Goal: Task Accomplishment & Management: Complete application form

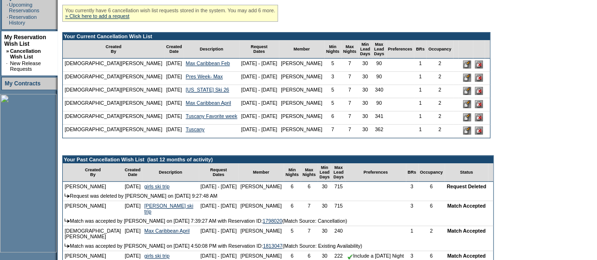
scroll to position [203, 0]
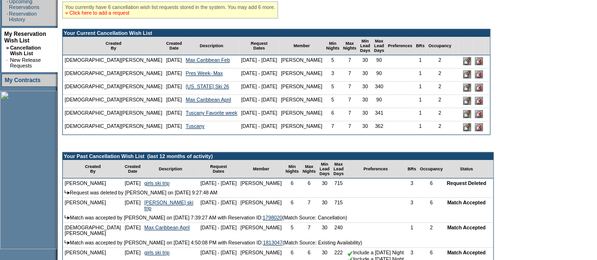
click at [125, 16] on link "» Click here to add a request" at bounding box center [97, 13] width 64 height 6
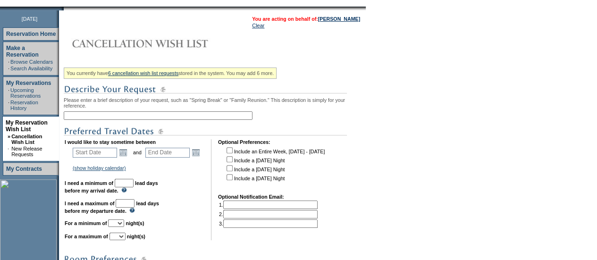
scroll to position [138, 0]
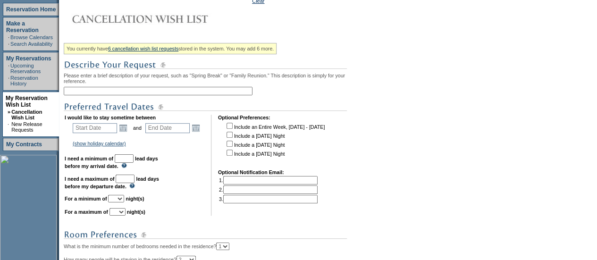
click at [180, 90] on input "text" at bounding box center [158, 91] width 189 height 9
type input "S"
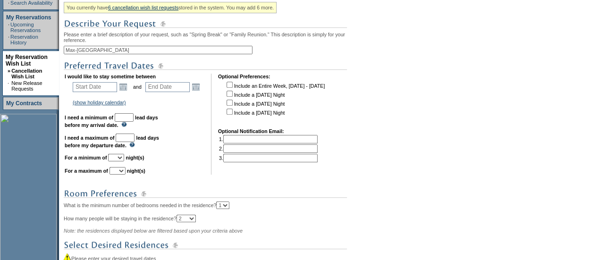
scroll to position [183, 0]
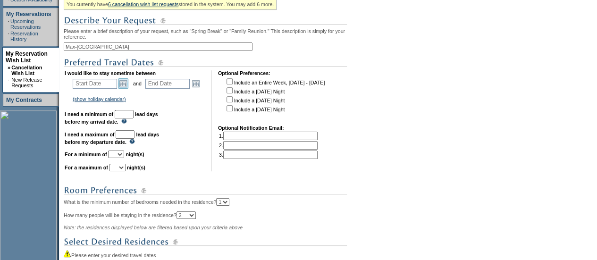
type input "Max-NYC"
click at [127, 85] on link "Open the calendar popup." at bounding box center [123, 83] width 10 height 10
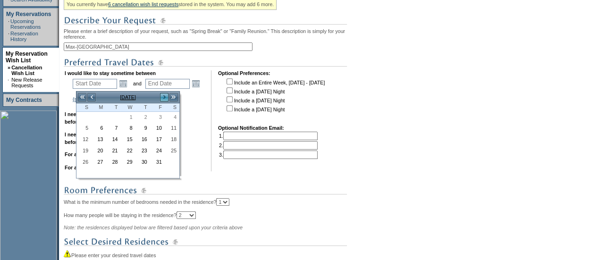
click at [163, 95] on link ">" at bounding box center [164, 97] width 9 height 9
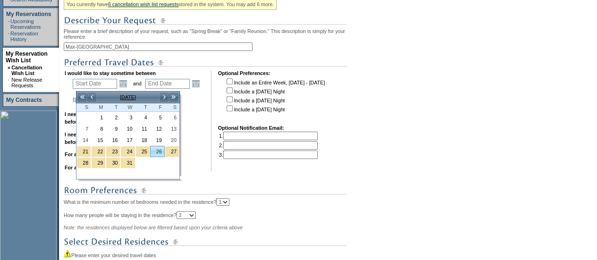
click at [154, 149] on link "26" at bounding box center [158, 151] width 14 height 10
type input "2025-12-26"
type input "2025-12-27"
type input "12/26/2025"
type input "12/27/2025"
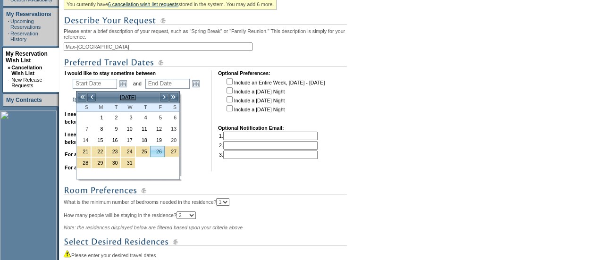
type input "87"
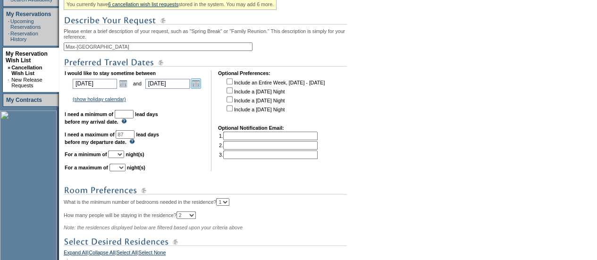
click at [201, 81] on link "Open the calendar popup." at bounding box center [196, 83] width 10 height 10
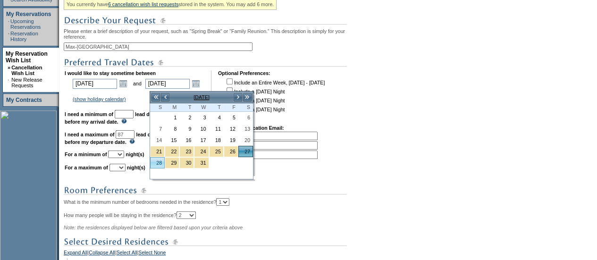
click at [157, 164] on link "28" at bounding box center [158, 163] width 14 height 10
type input "2025-12-28"
type input "12/28/2025"
type input "88"
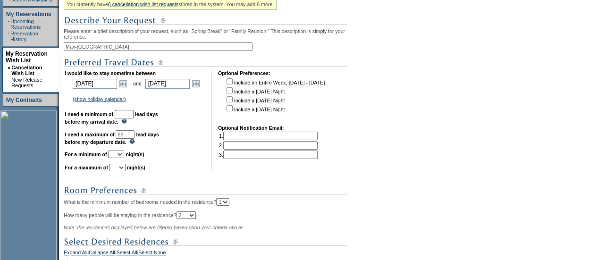
click at [139, 112] on td "I would like to stay sometime between 2025-12-26 12/26/2025 Open the calendar p…" at bounding box center [135, 120] width 140 height 101
click at [134, 119] on input "text" at bounding box center [124, 114] width 19 height 9
type input "30"
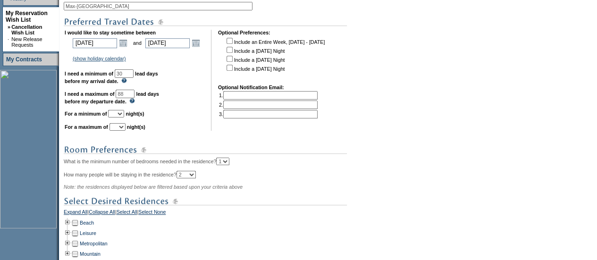
scroll to position [227, 0]
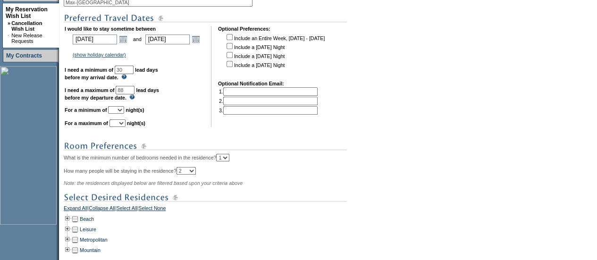
click at [126, 109] on td "I would like to stay sometime between 2025-12-26 12/26/2025 Open the calendar p…" at bounding box center [135, 76] width 140 height 101
click at [124, 114] on select "1 2 3 4 5 6 7 8 9 10 11 12 13 14" at bounding box center [116, 110] width 16 height 8
select select "2"
click at [119, 111] on select "1 2 3 4 5 6 7 8 9 10 11 12 13 14" at bounding box center [116, 110] width 16 height 8
click at [125, 38] on link "Open the calendar popup." at bounding box center [123, 39] width 10 height 10
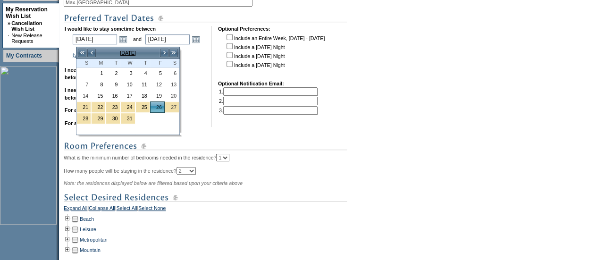
click at [184, 117] on td "I would like to stay sometime between 2025-12-26 12/26/2025 Open the calendar p…" at bounding box center [135, 76] width 140 height 101
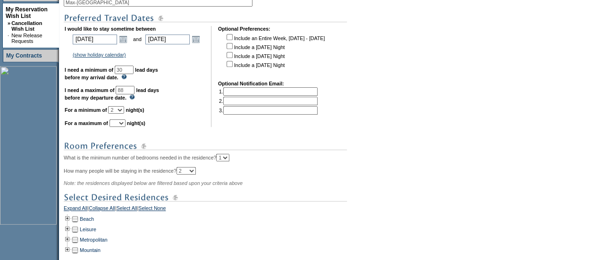
click at [129, 110] on td "I would like to stay sometime between 2025-12-26 12/26/2025 Open the calendar p…" at bounding box center [135, 76] width 140 height 101
click at [126, 127] on select "1 2 3 4 5 6 7 8 9 10 11 12 13 14" at bounding box center [118, 123] width 16 height 8
select select "2"
click at [121, 124] on select "1 2 3 4 5 6 7 8 9 10 11 12 13 14" at bounding box center [118, 123] width 16 height 8
click at [124, 114] on select "1 2 3 4 5 6 7 8 9 10 11 12 13 14" at bounding box center [116, 110] width 16 height 8
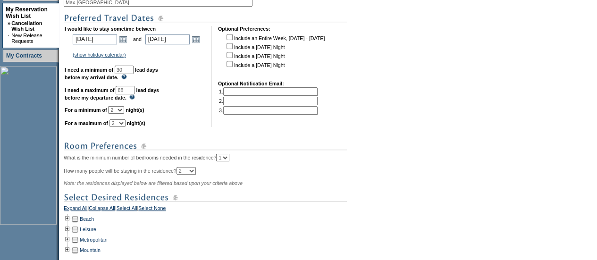
select select "1"
click at [119, 111] on select "1 2 3 4 5 6 7 8 9 10 11 12 13 14" at bounding box center [116, 110] width 16 height 8
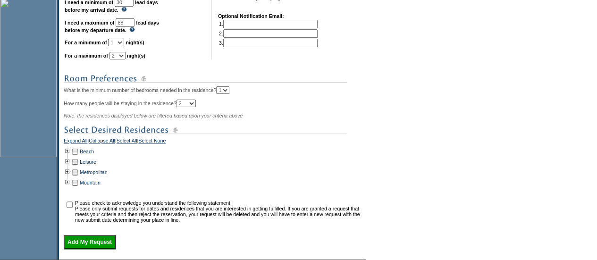
click at [233, 178] on div "Metropolitan" at bounding box center [214, 172] width 300 height 10
click at [71, 178] on td at bounding box center [68, 172] width 8 height 10
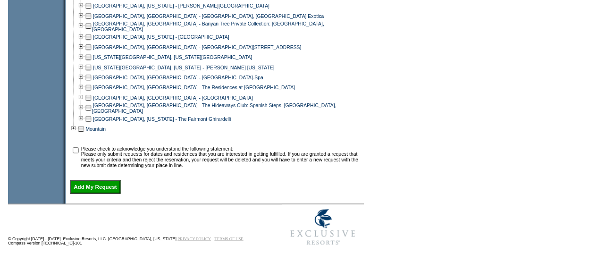
scroll to position [513, 0]
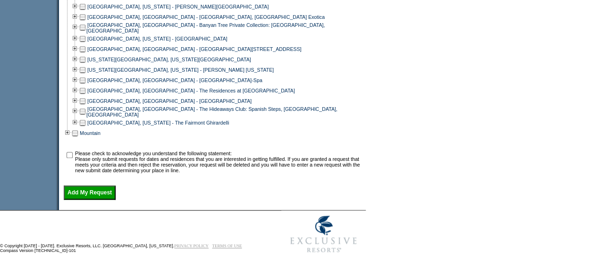
click at [86, 63] on td at bounding box center [83, 59] width 8 height 10
click at [73, 158] on input "checkbox" at bounding box center [70, 155] width 6 height 6
checkbox input "true"
click at [86, 199] on input "Add My Request" at bounding box center [90, 193] width 52 height 14
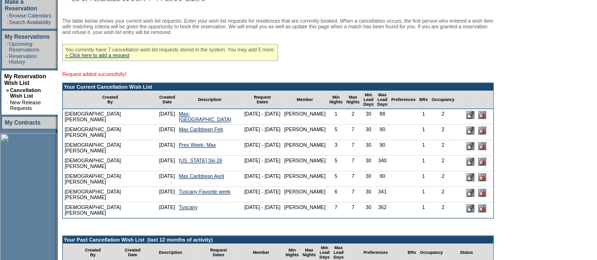
scroll to position [160, 0]
